Goal: Navigation & Orientation: Go to known website

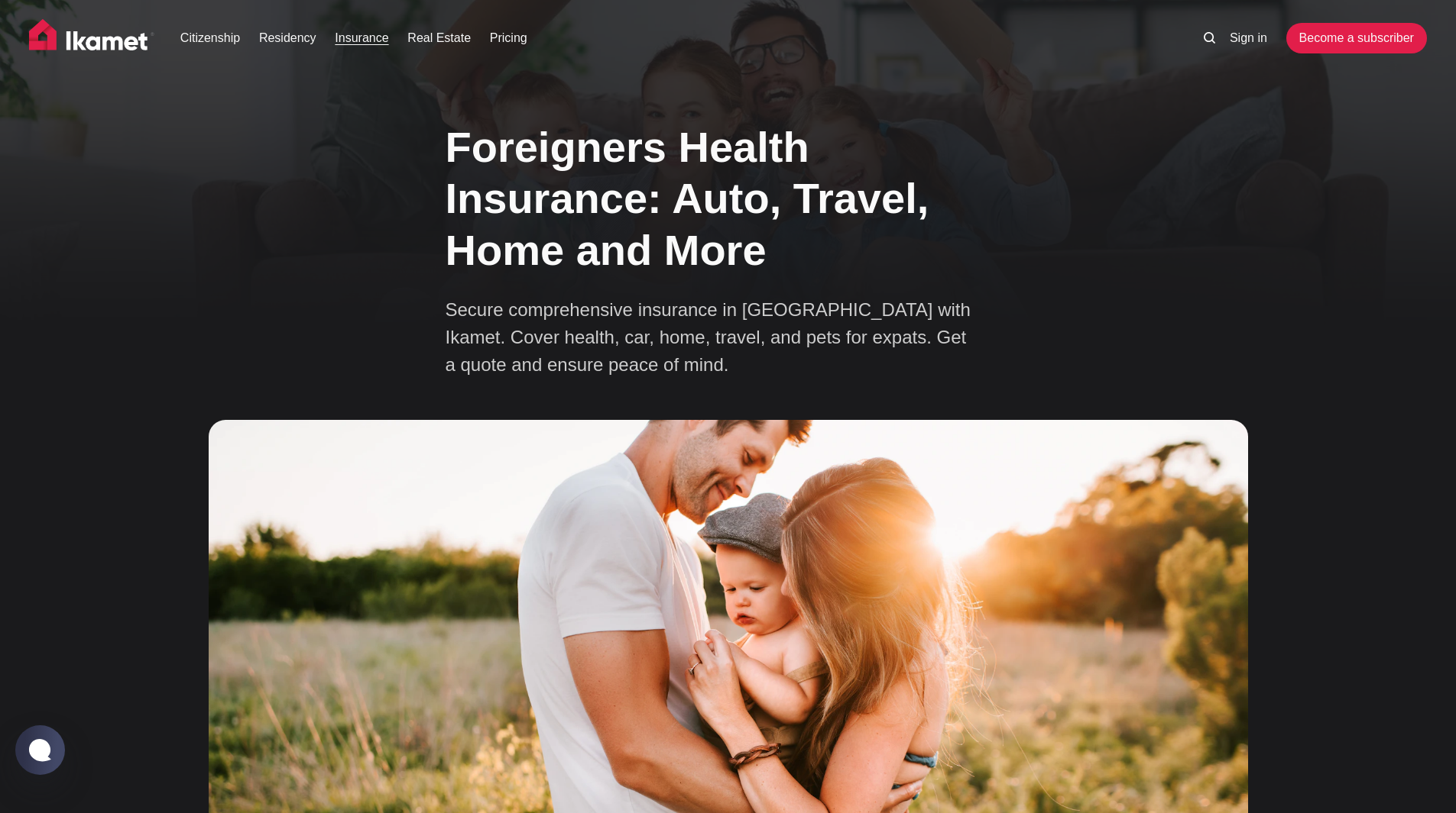
click at [130, 36] on img at bounding box center [92, 38] width 125 height 38
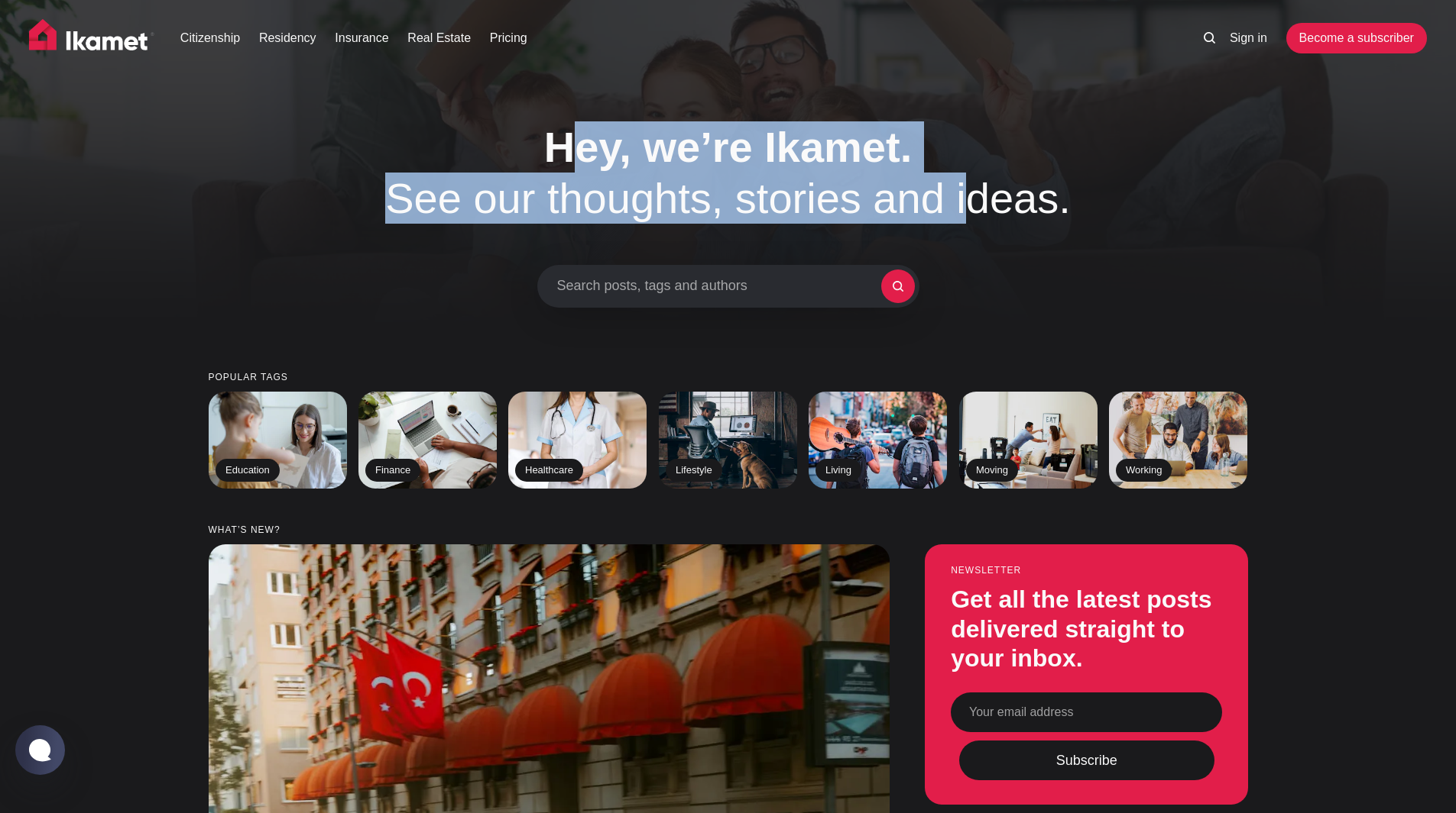
drag, startPoint x: 570, startPoint y: 138, endPoint x: 953, endPoint y: 186, distance: 386.0
click at [953, 186] on h1 "Hey, we’re Ikamet. See our thoughts, stories and ideas." at bounding box center [728, 172] width 779 height 102
click at [951, 187] on h1 "Hey, we’re Ikamet. See our thoughts, stories and ideas." at bounding box center [728, 172] width 779 height 102
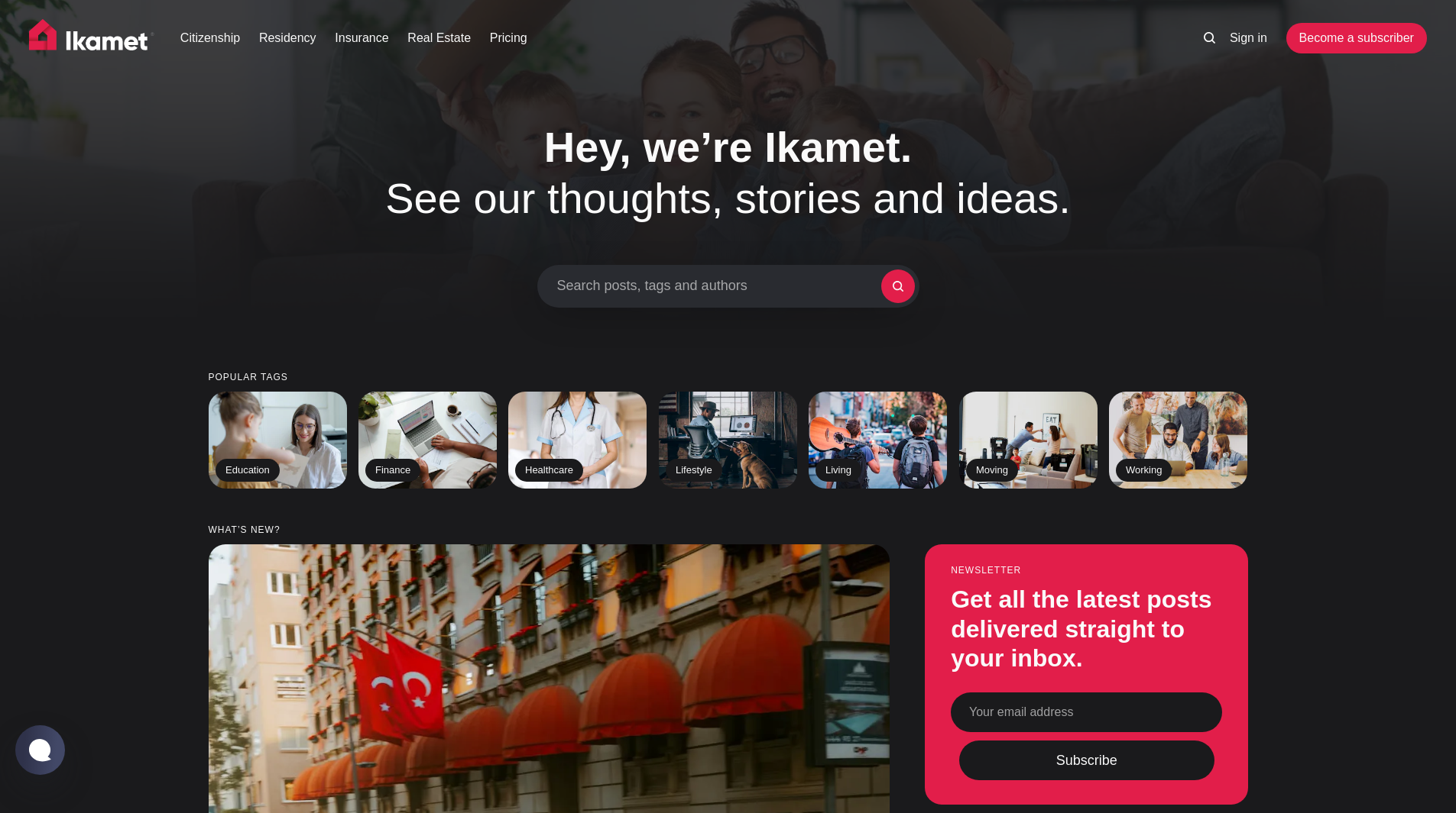
click at [996, 194] on h1 "Hey, we’re Ikamet. See our thoughts, stories and ideas." at bounding box center [728, 172] width 779 height 102
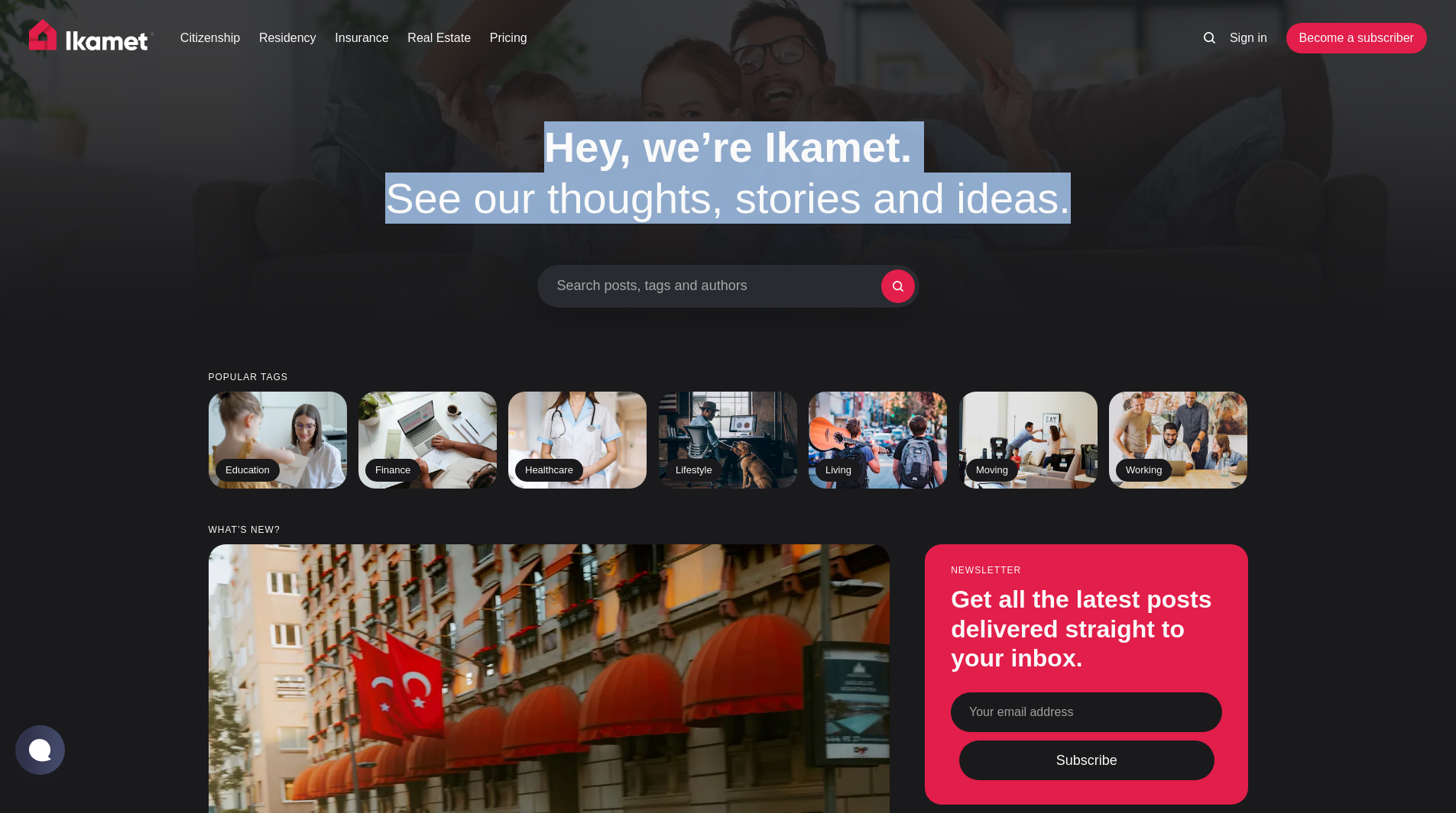
drag, startPoint x: 1058, startPoint y: 197, endPoint x: 531, endPoint y: 144, distance: 529.7
click at [531, 144] on h1 "Hey, we’re Ikamet. See our thoughts, stories and ideas." at bounding box center [728, 172] width 779 height 102
drag, startPoint x: 538, startPoint y: 154, endPoint x: 1082, endPoint y: 204, distance: 546.3
click at [1082, 204] on h1 "Hey, we’re Ikamet. See our thoughts, stories and ideas." at bounding box center [728, 172] width 779 height 102
